Goal: Information Seeking & Learning: Find specific fact

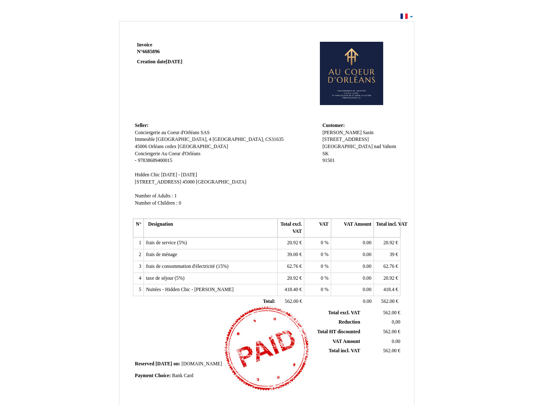
click at [145, 45] on span "Invoice" at bounding box center [144, 44] width 15 height 5
click at [152, 51] on span "6685896" at bounding box center [151, 51] width 17 height 5
click at [142, 125] on span "Seller:" at bounding box center [141, 125] width 13 height 5
click at [172, 132] on span "Conciergerie au Coeur d'Orléans SAS" at bounding box center [172, 132] width 75 height 5
click at [190, 139] on span "Immeuble [GEOGRAPHIC_DATA], 4 [GEOGRAPHIC_DATA], CS31635" at bounding box center [209, 139] width 149 height 5
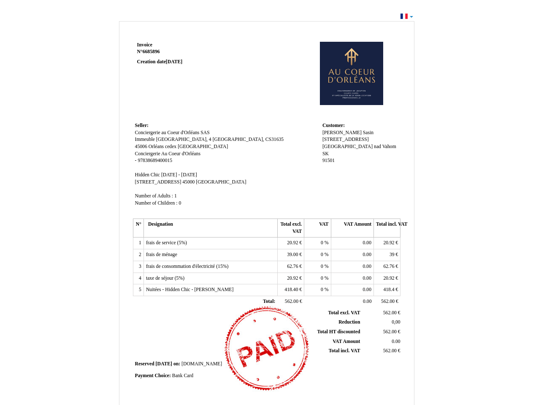
click at [142, 146] on span "45006" at bounding box center [141, 146] width 12 height 5
click at [163, 146] on span "Orléans cedex" at bounding box center [162, 146] width 28 height 5
click at [184, 146] on span "[GEOGRAPHIC_DATA]" at bounding box center [203, 146] width 50 height 5
click at [168, 153] on span "Conciergerie Au Coeur d'Orléans" at bounding box center [167, 153] width 65 height 5
click at [155, 160] on span "97838689400015" at bounding box center [154, 160] width 35 height 5
